Goal: Information Seeking & Learning: Learn about a topic

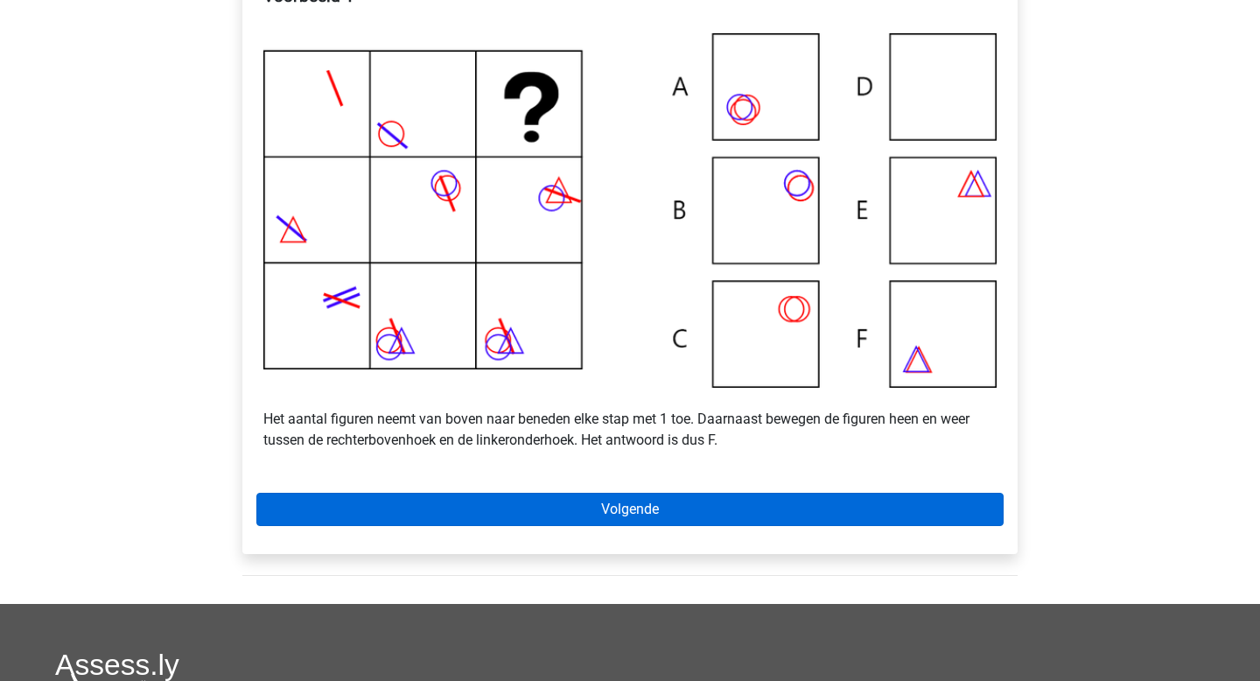
scroll to position [380, 0]
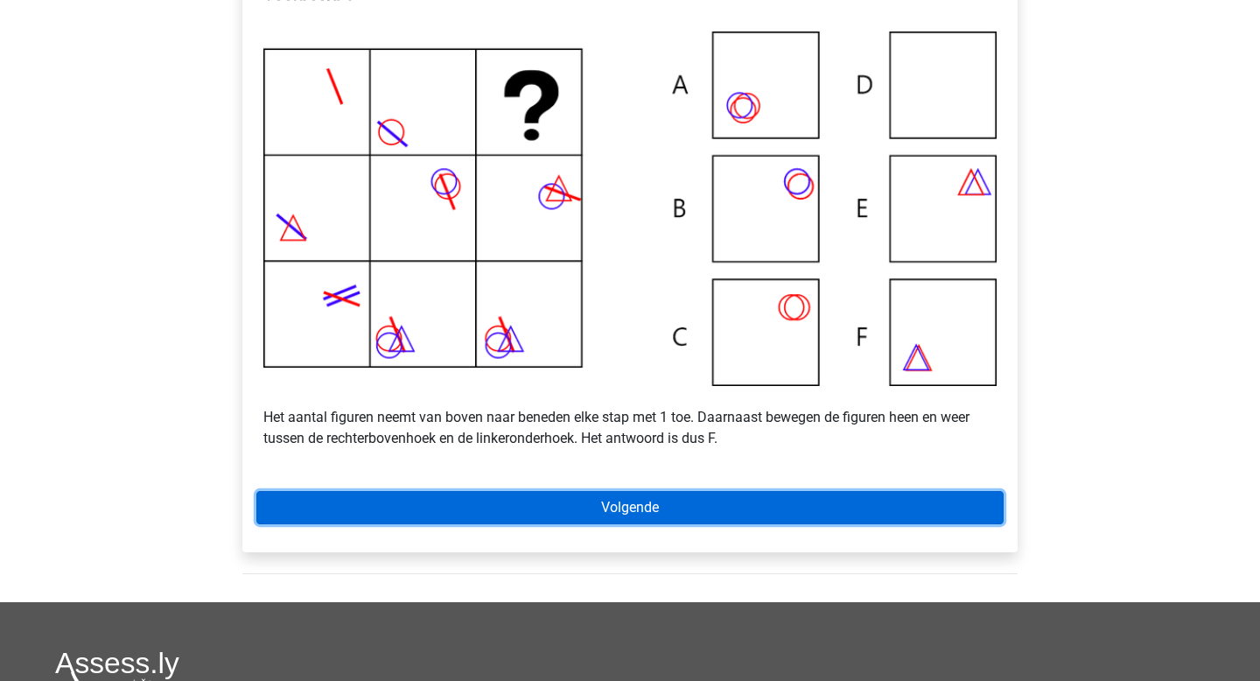
click at [613, 524] on link "Volgende" at bounding box center [629, 507] width 747 height 33
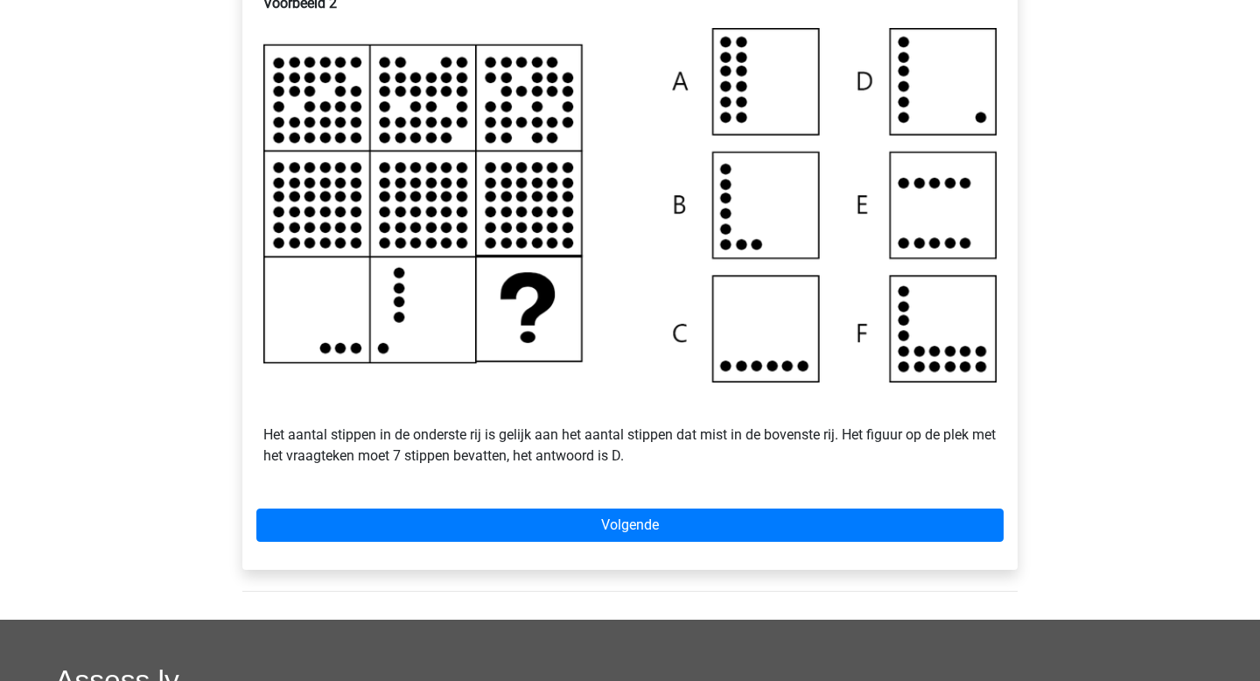
scroll to position [376, 0]
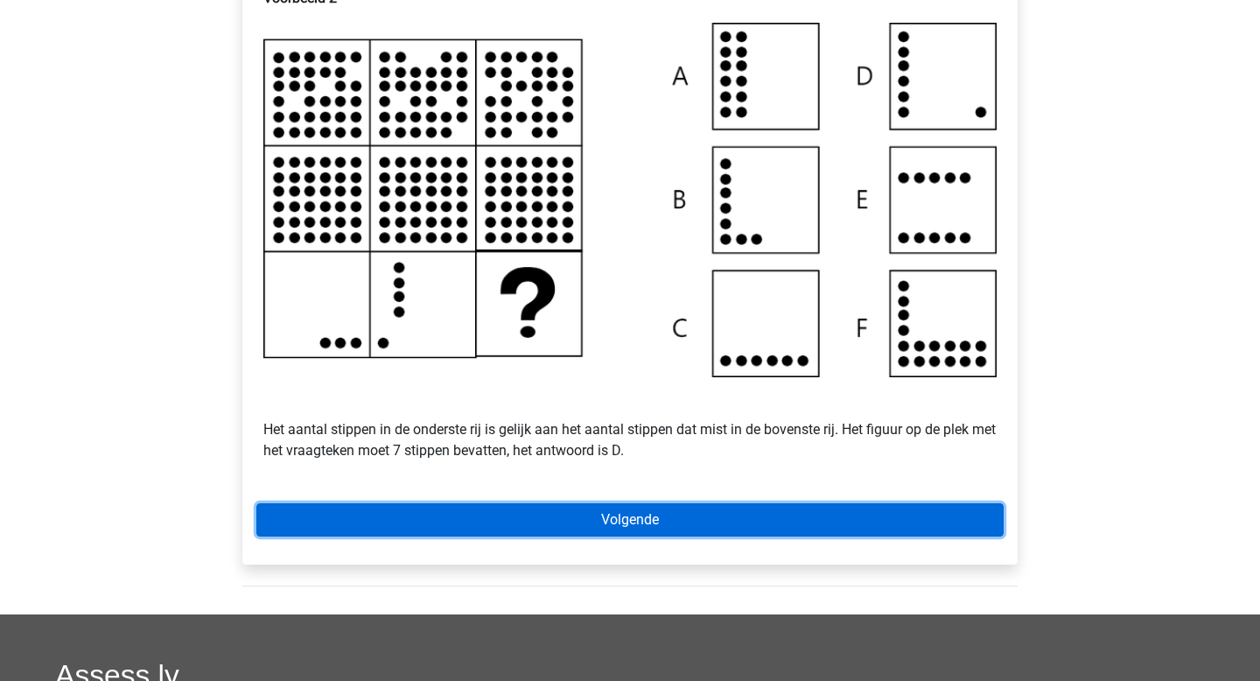
click at [575, 533] on link "Volgende" at bounding box center [629, 519] width 747 height 33
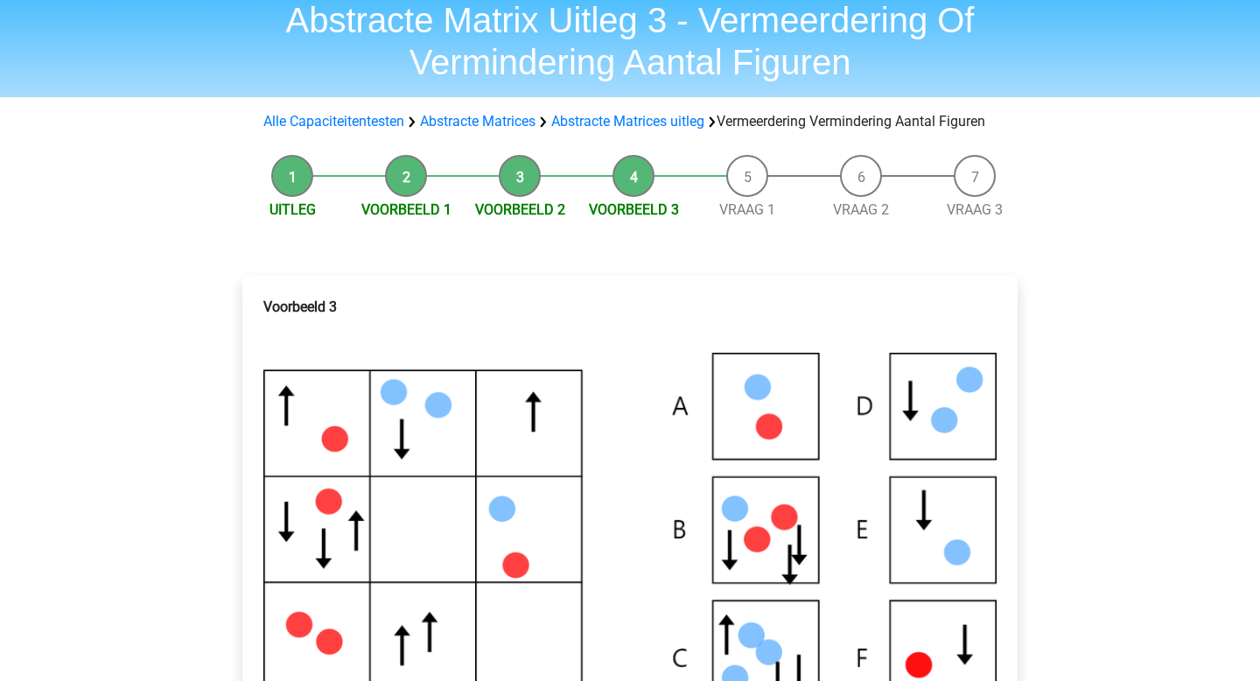
scroll to position [153, 0]
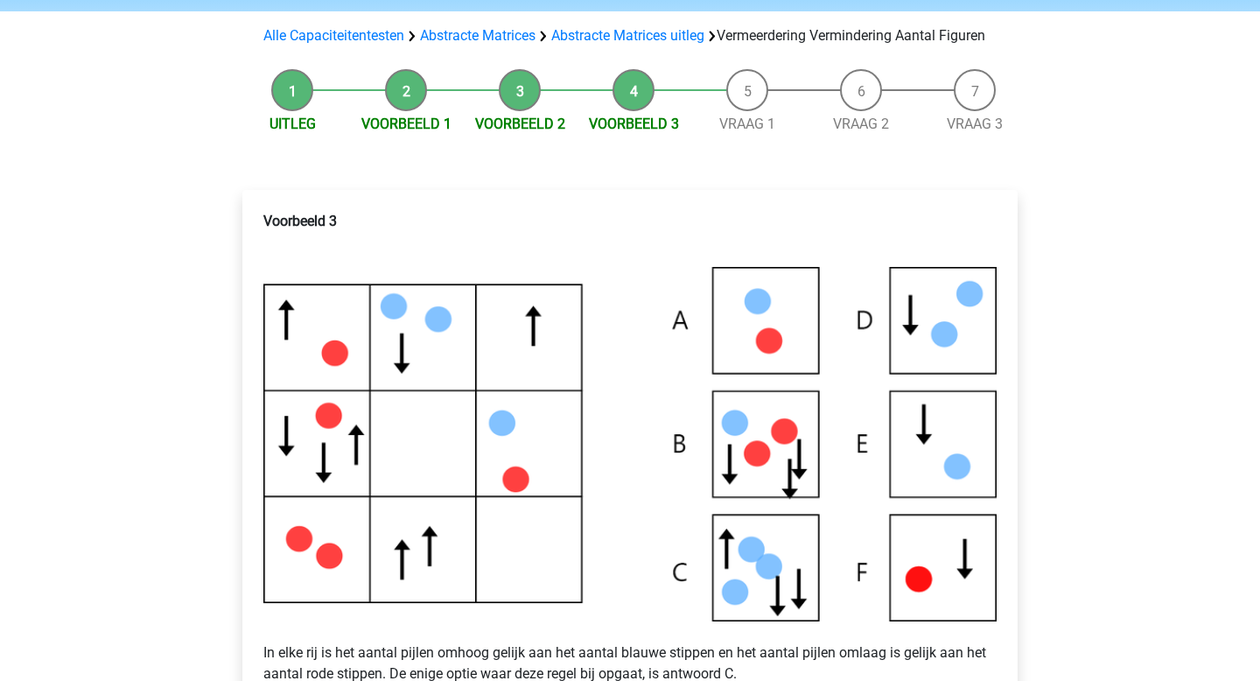
click at [422, 476] on img at bounding box center [629, 444] width 733 height 354
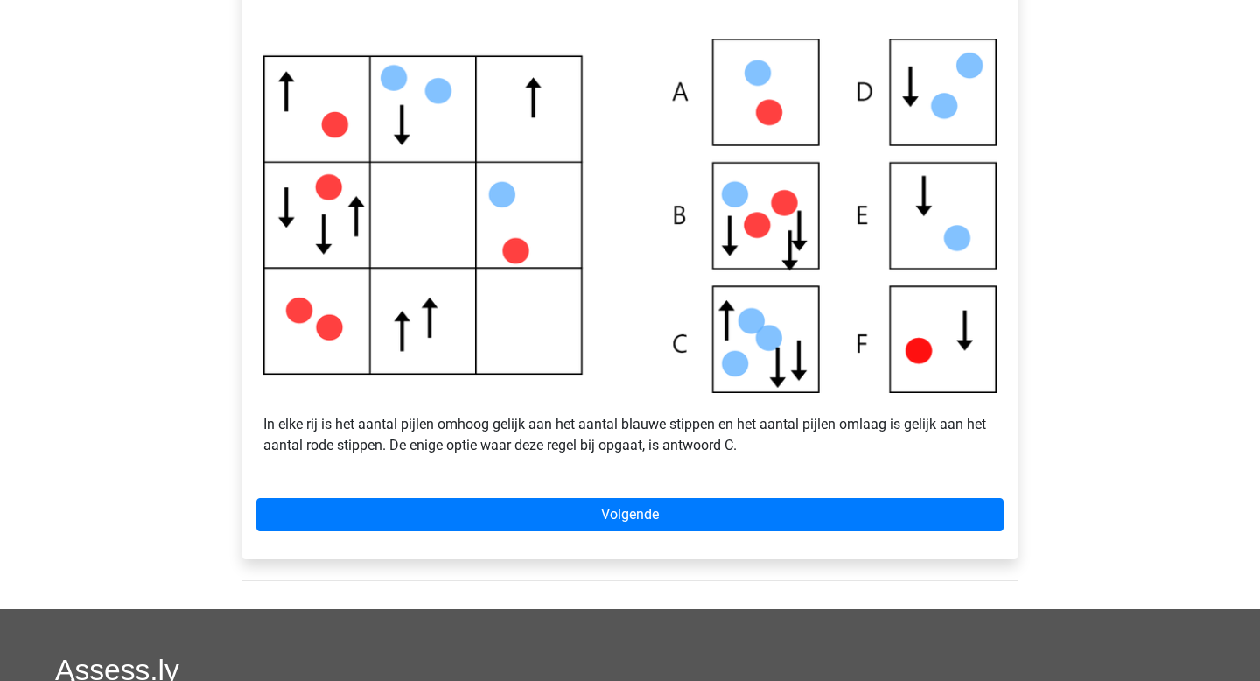
scroll to position [407, 0]
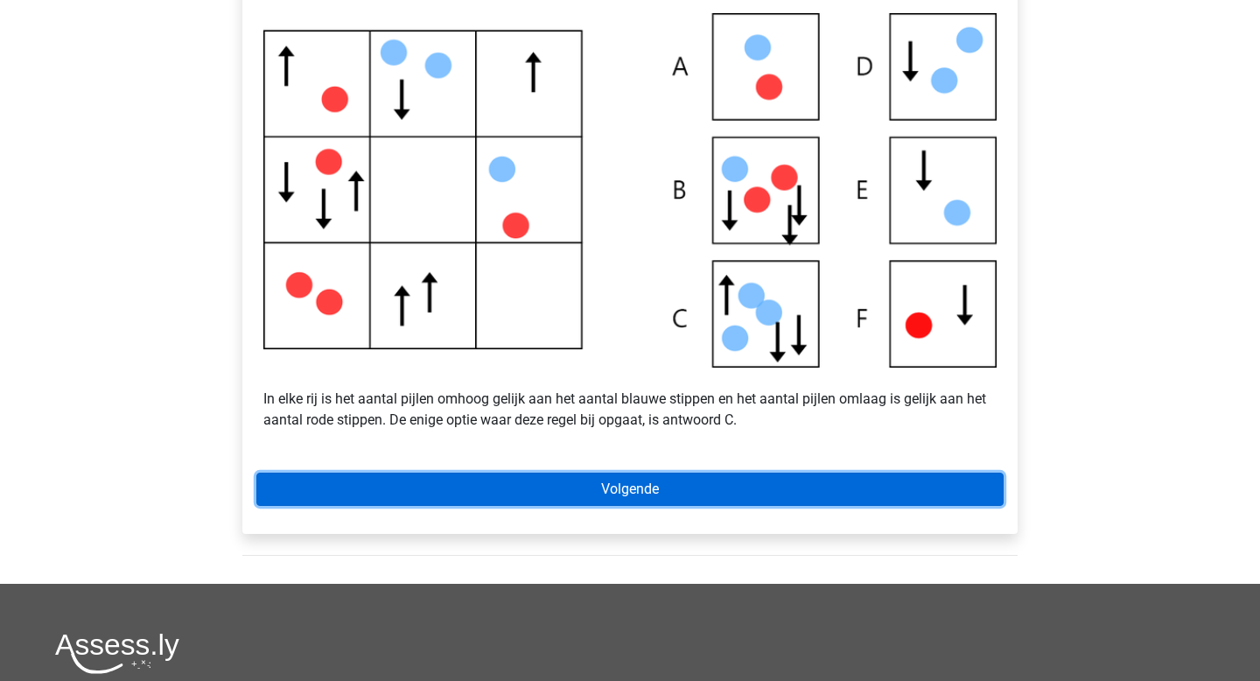
click at [605, 506] on link "Volgende" at bounding box center [629, 489] width 747 height 33
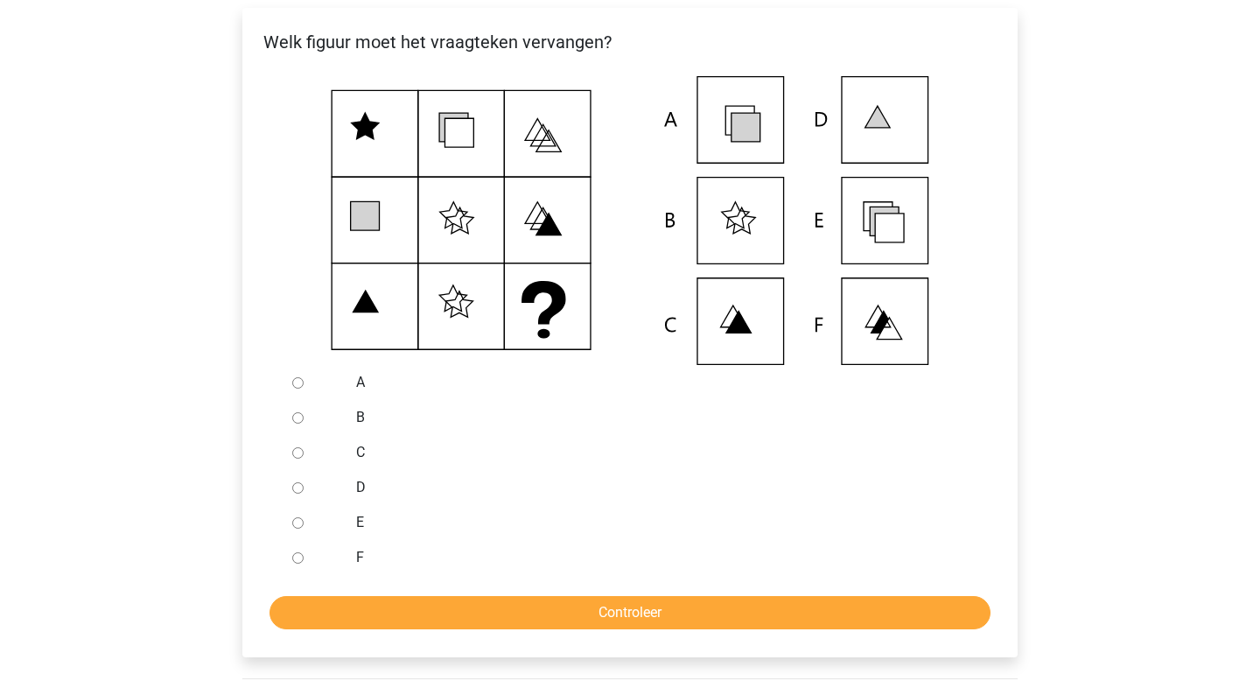
scroll to position [333, 0]
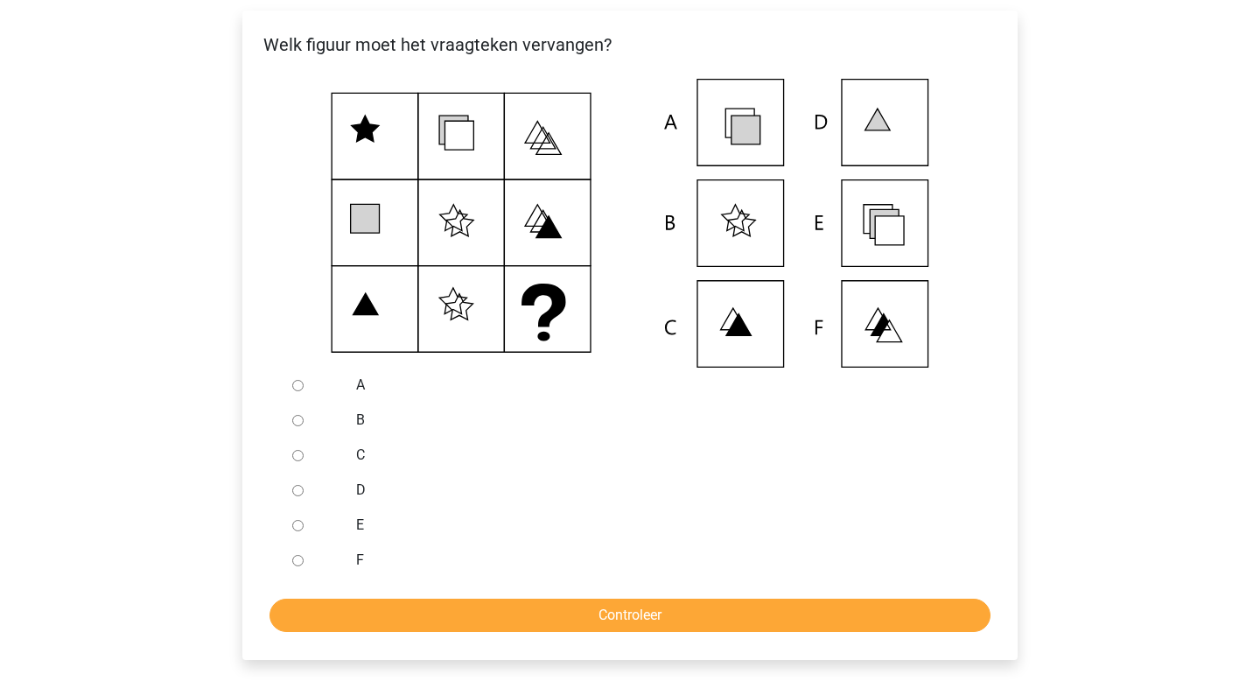
click at [303, 531] on input "E" at bounding box center [297, 525] width 11 height 11
radio input "true"
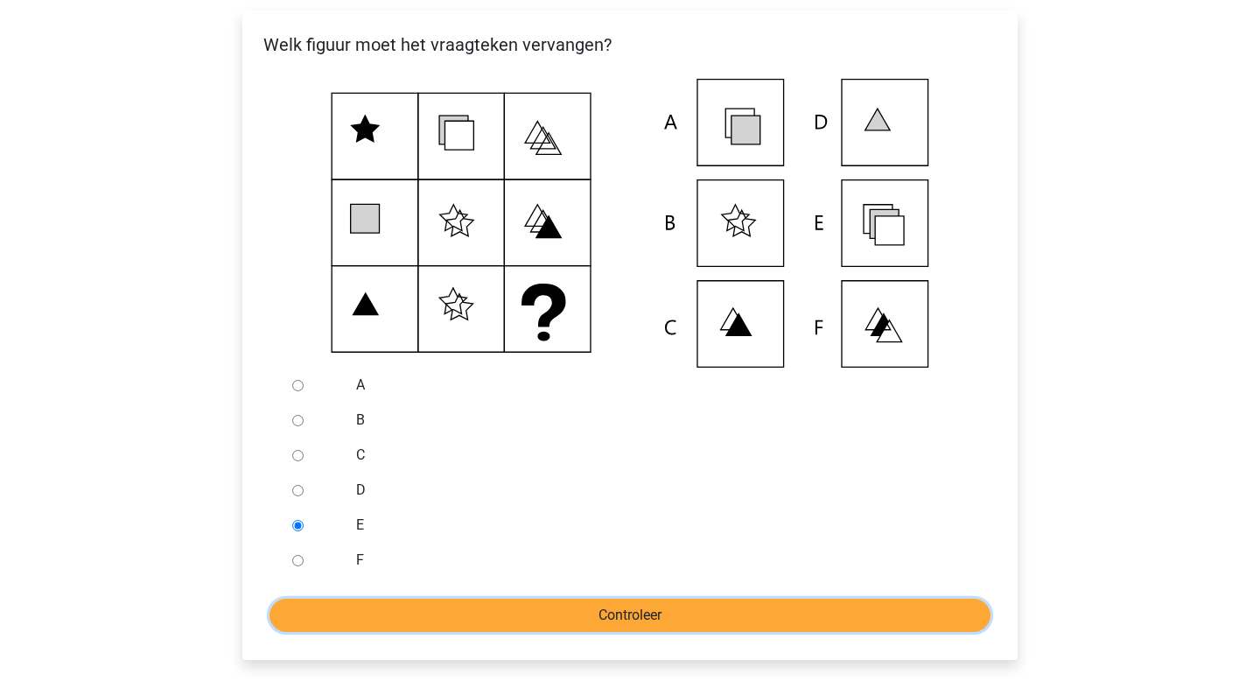
click at [511, 632] on input "Controleer" at bounding box center [630, 615] width 721 height 33
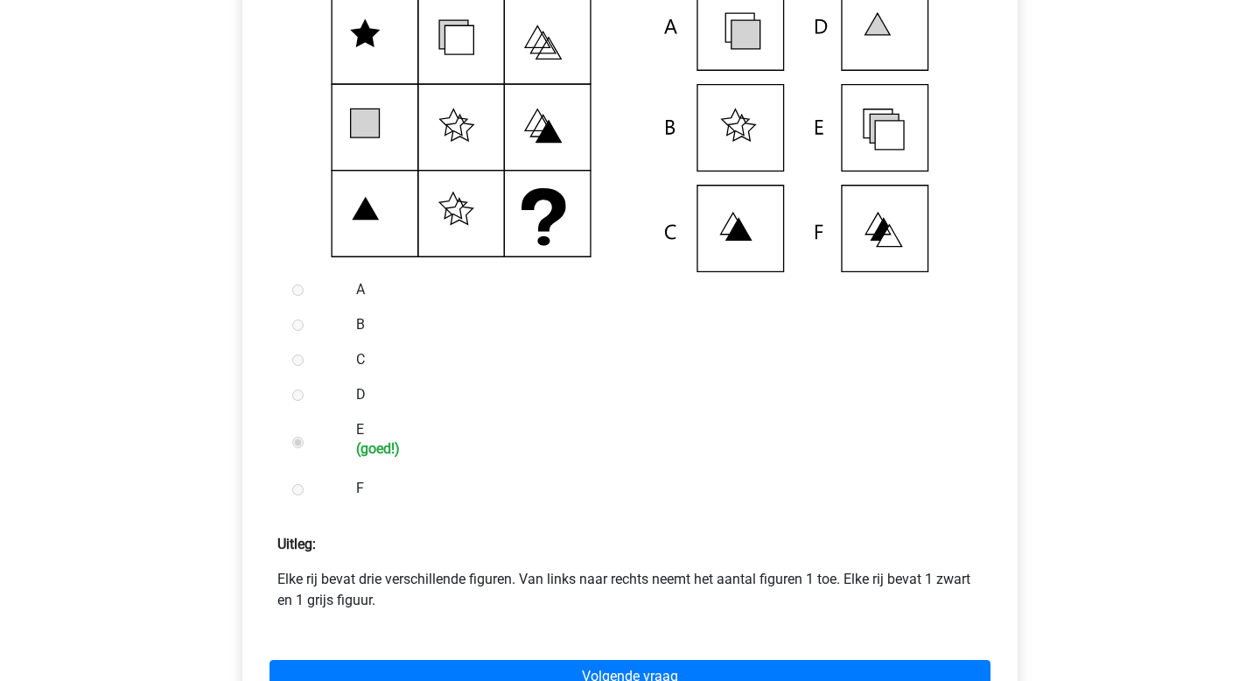
scroll to position [480, 0]
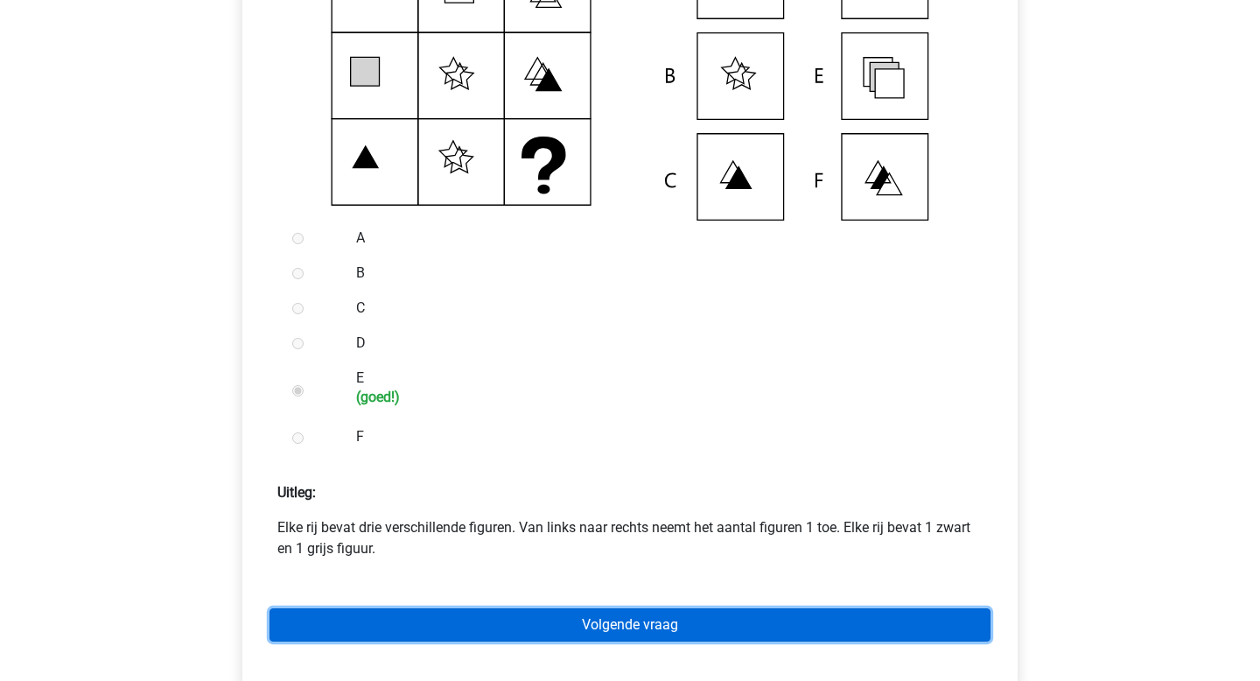
click at [516, 641] on link "Volgende vraag" at bounding box center [630, 624] width 721 height 33
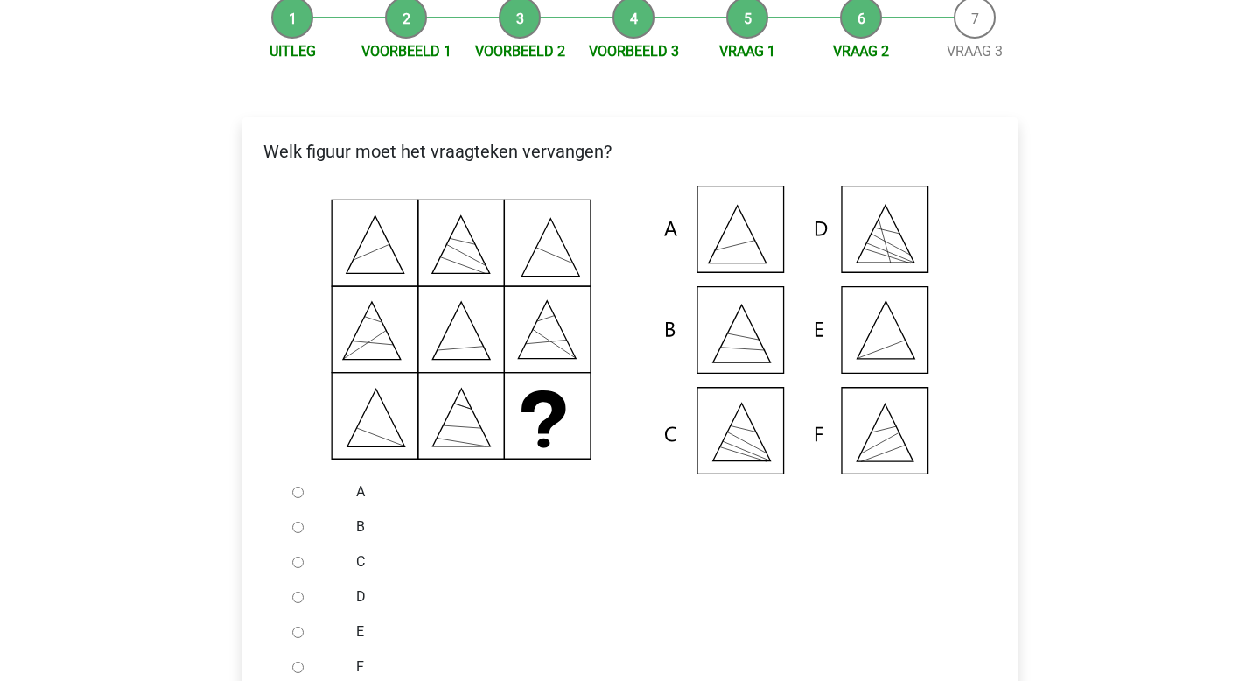
scroll to position [342, 0]
